Goal: Find specific page/section: Find specific page/section

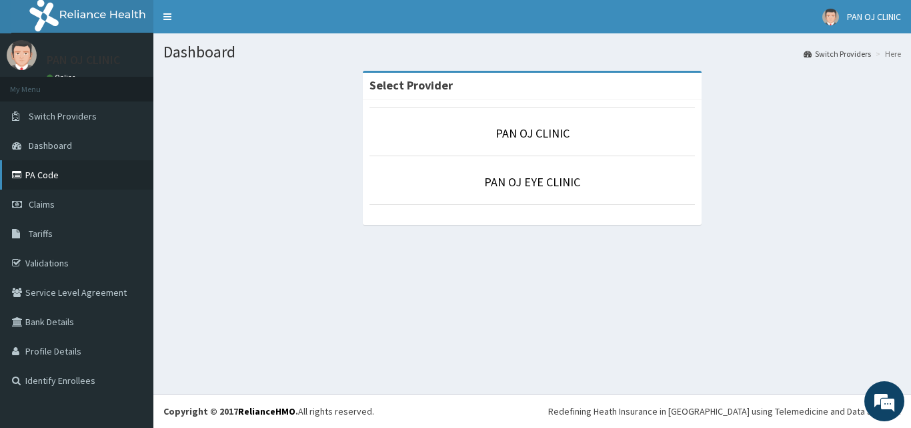
click at [46, 176] on link "PA Code" at bounding box center [76, 174] width 153 height 29
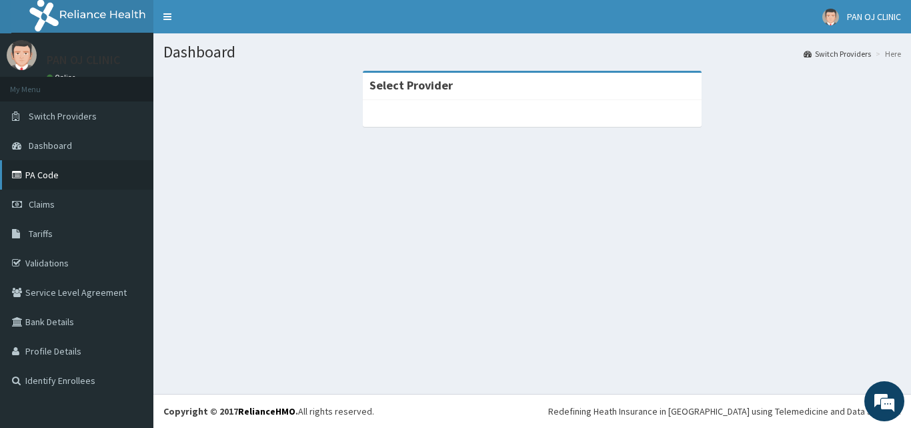
click at [55, 173] on link "PA Code" at bounding box center [76, 174] width 153 height 29
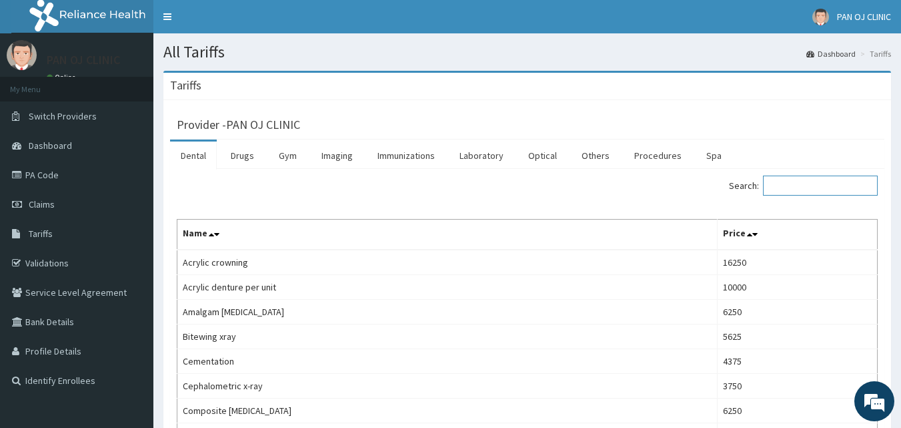
click at [819, 191] on input "Search:" at bounding box center [820, 185] width 115 height 20
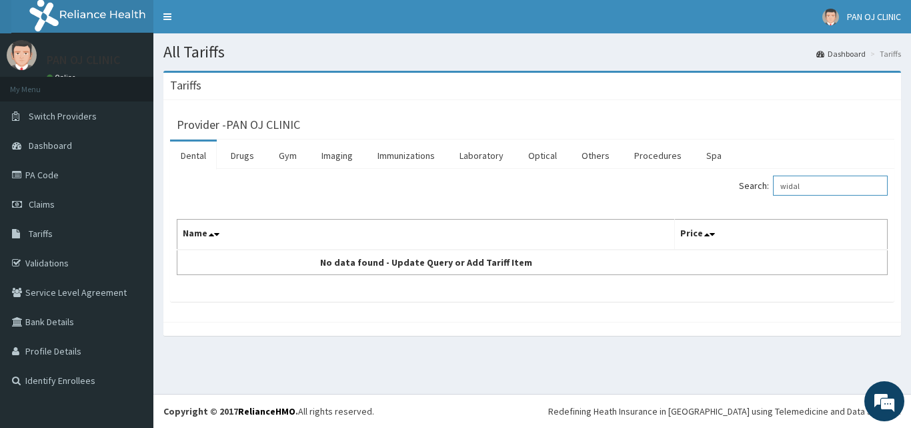
type input "widal"
click at [56, 181] on link "PA Code" at bounding box center [76, 174] width 153 height 29
